Goal: Task Accomplishment & Management: Use online tool/utility

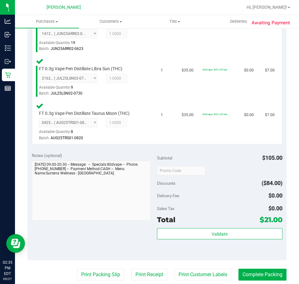
scroll to position [250, 0]
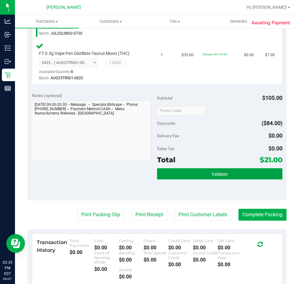
click at [191, 175] on button "Validate" at bounding box center [219, 173] width 125 height 11
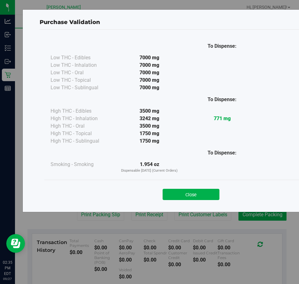
click at [187, 201] on div "Close" at bounding box center [190, 192] width 293 height 25
drag, startPoint x: 189, startPoint y: 193, endPoint x: 82, endPoint y: 203, distance: 107.3
click at [187, 192] on button "Close" at bounding box center [191, 194] width 57 height 11
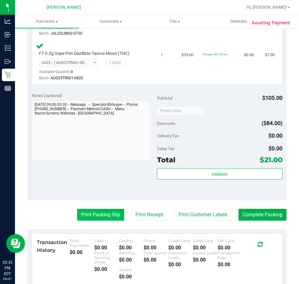
click at [80, 214] on button "Print Packing Slip" at bounding box center [100, 215] width 47 height 12
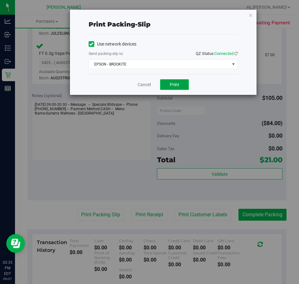
click at [178, 85] on span "Print" at bounding box center [174, 84] width 9 height 5
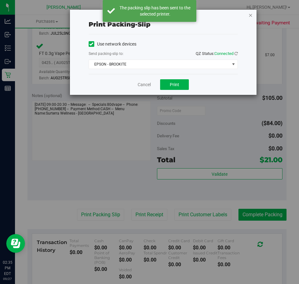
click at [250, 15] on icon "button" at bounding box center [250, 14] width 4 height 7
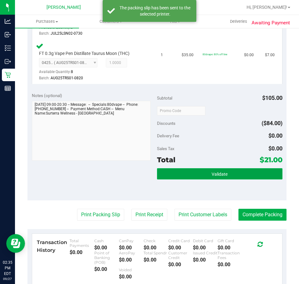
click at [227, 172] on button "Validate" at bounding box center [219, 173] width 125 height 11
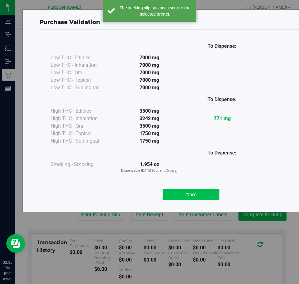
click at [182, 193] on button "Close" at bounding box center [191, 194] width 57 height 11
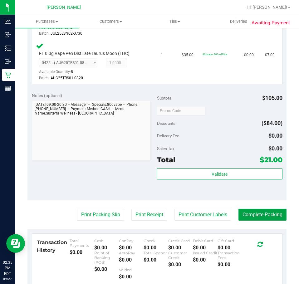
click at [260, 216] on button "Complete Packing" at bounding box center [262, 215] width 48 height 12
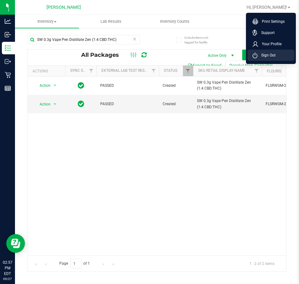
click at [278, 56] on li "Sign Out" at bounding box center [271, 55] width 47 height 11
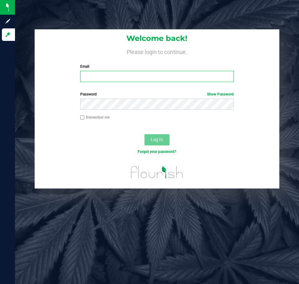
click at [117, 74] on input "Email" at bounding box center [157, 76] width 154 height 11
type input "[EMAIL_ADDRESS][DOMAIN_NAME]"
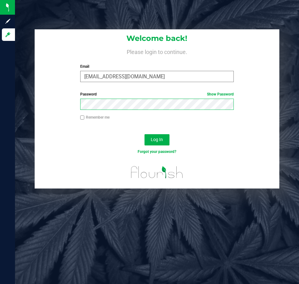
click at [145, 134] on button "Log In" at bounding box center [157, 139] width 25 height 11
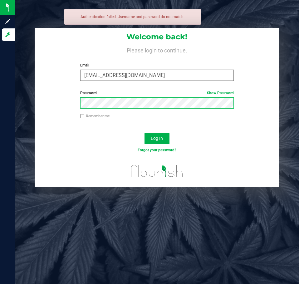
click at [145, 133] on button "Log In" at bounding box center [157, 138] width 25 height 11
